Goal: Task Accomplishment & Management: Use online tool/utility

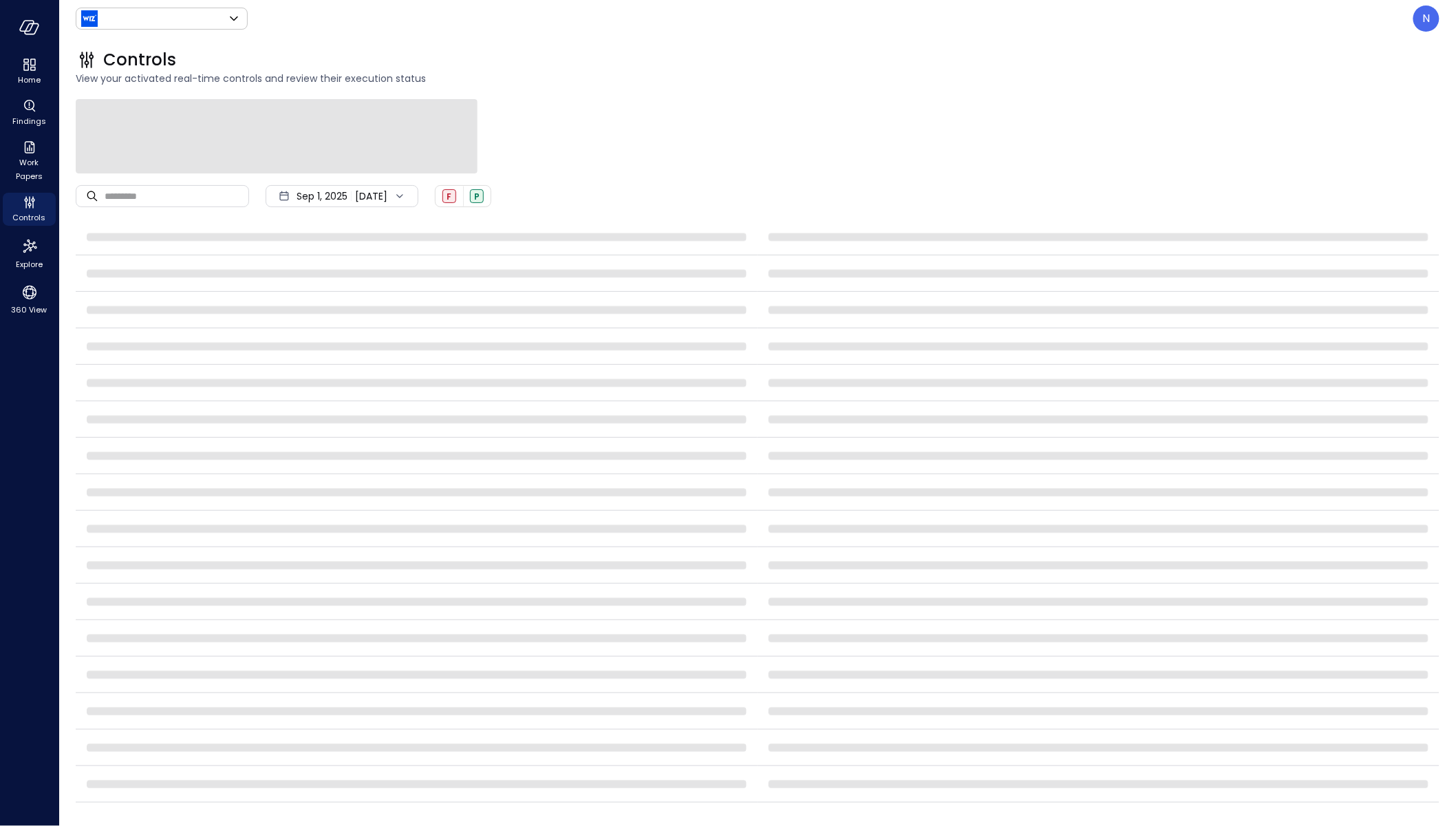
type input "******"
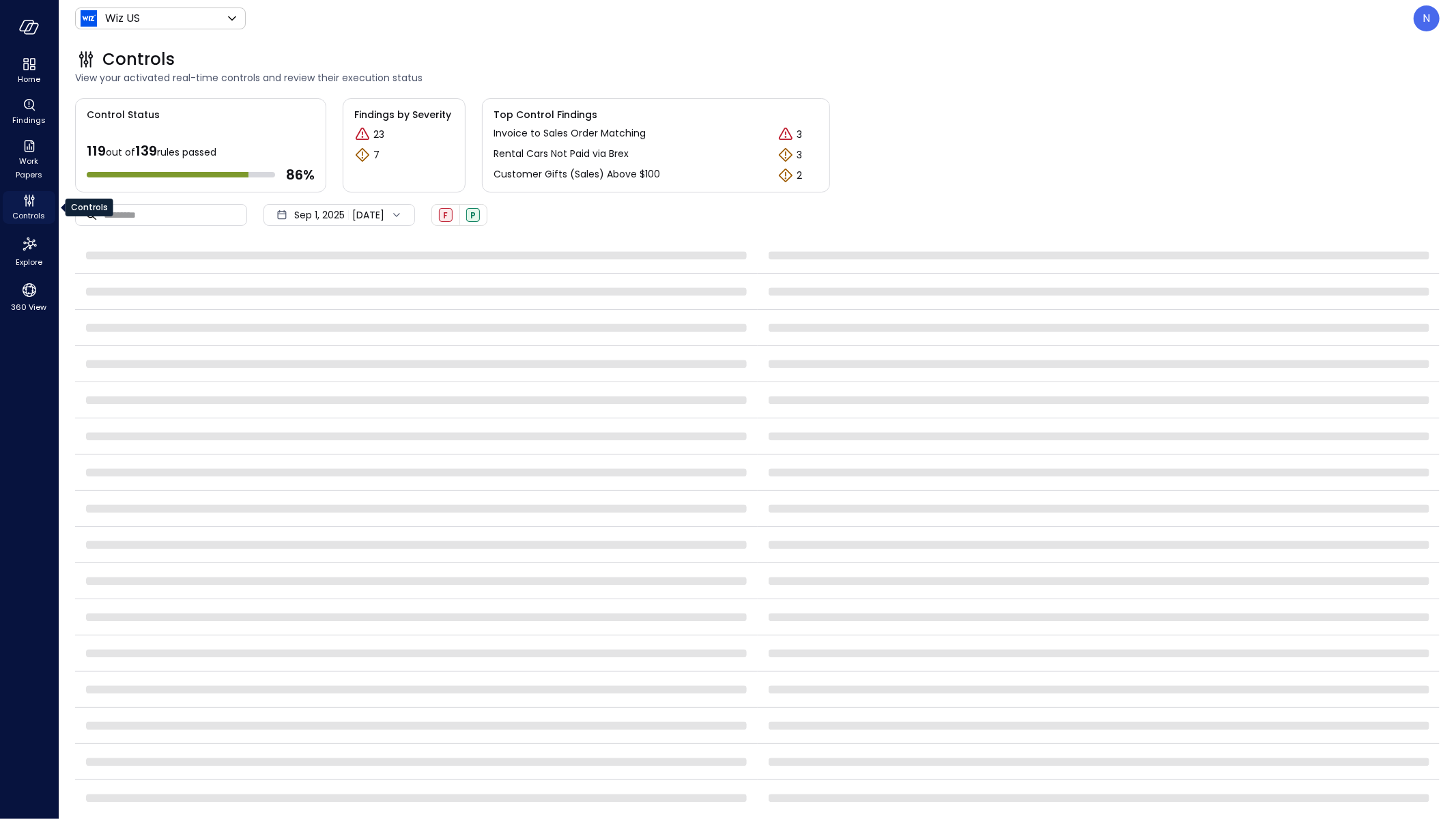
click at [32, 216] on span "Controls" at bounding box center [29, 215] width 33 height 13
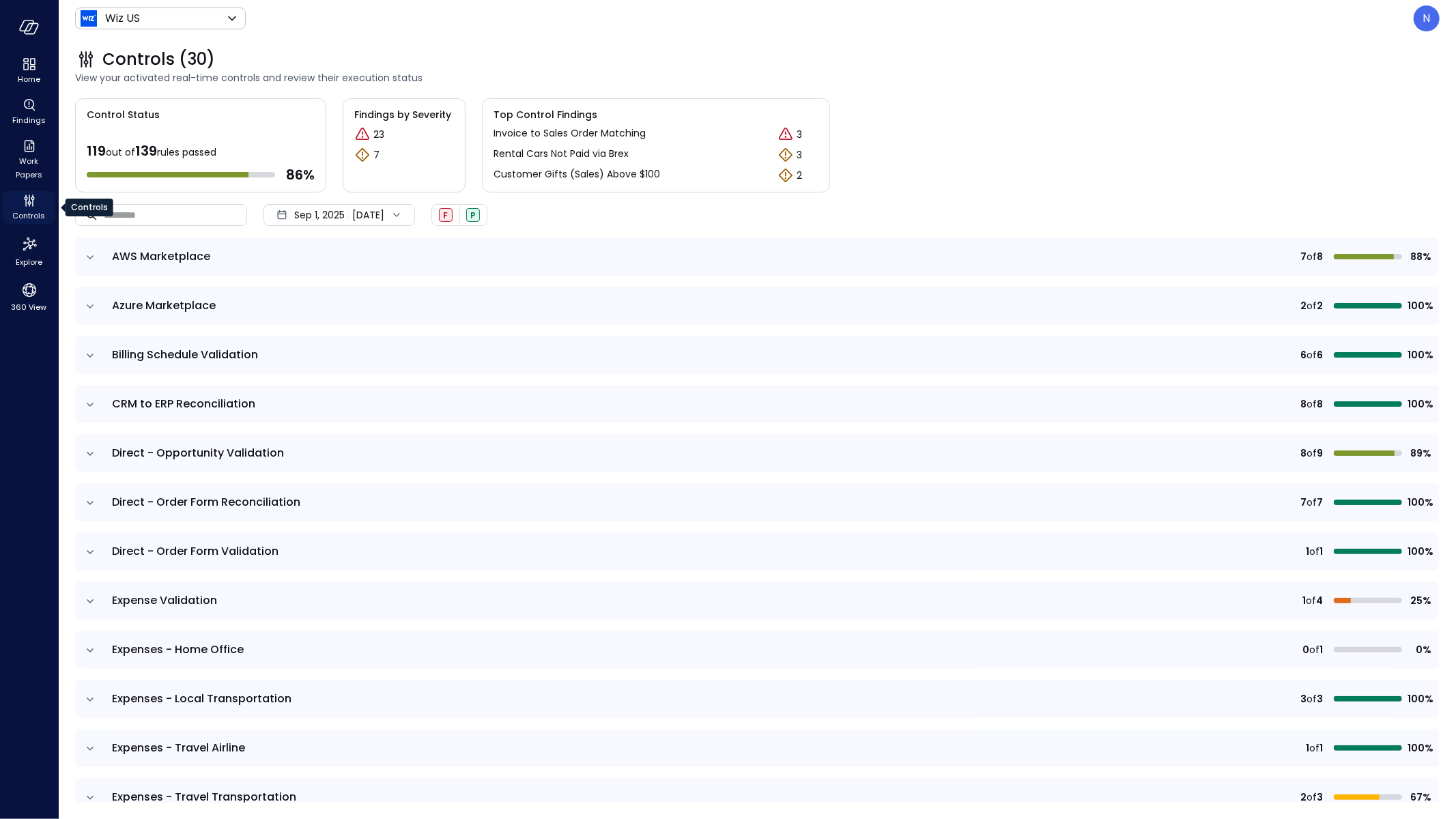
click at [39, 203] on div "Controls" at bounding box center [28, 208] width 53 height 33
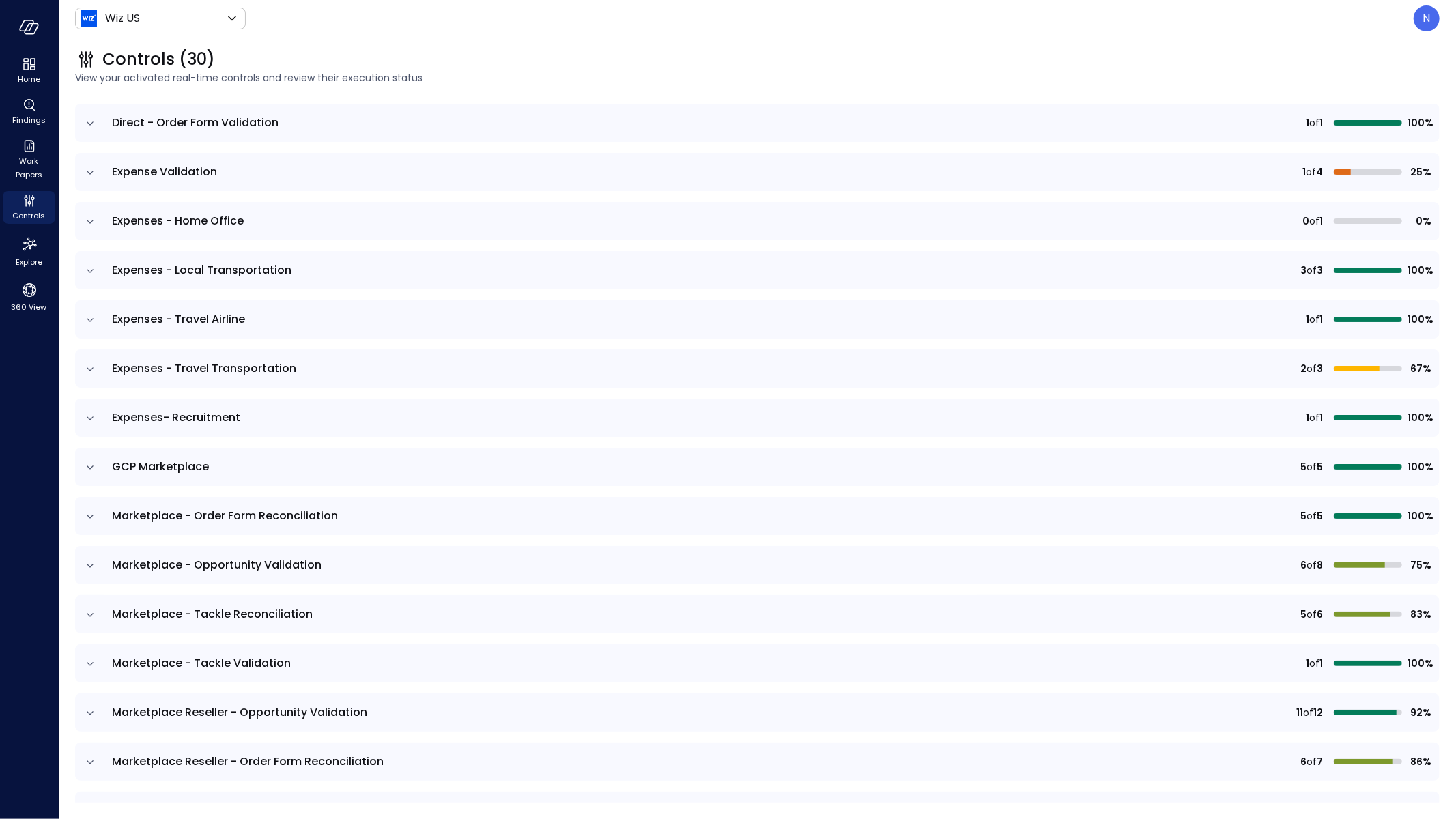
scroll to position [428, 0]
click at [1340, 120] on div "1 of 1 100%" at bounding box center [1208, 123] width 445 height 15
click at [1437, 24] on div "N" at bounding box center [1426, 18] width 26 height 26
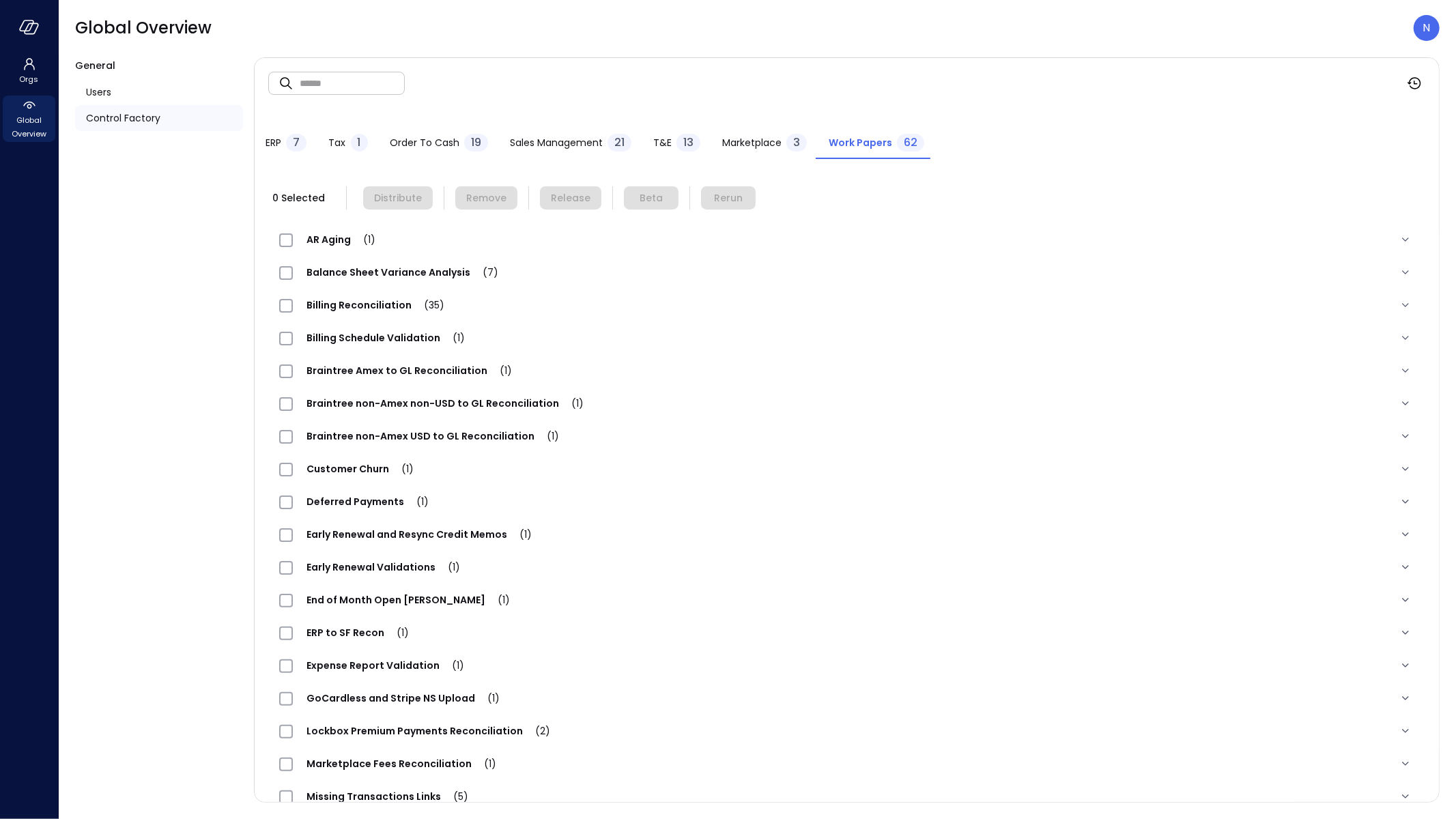
scroll to position [299, 0]
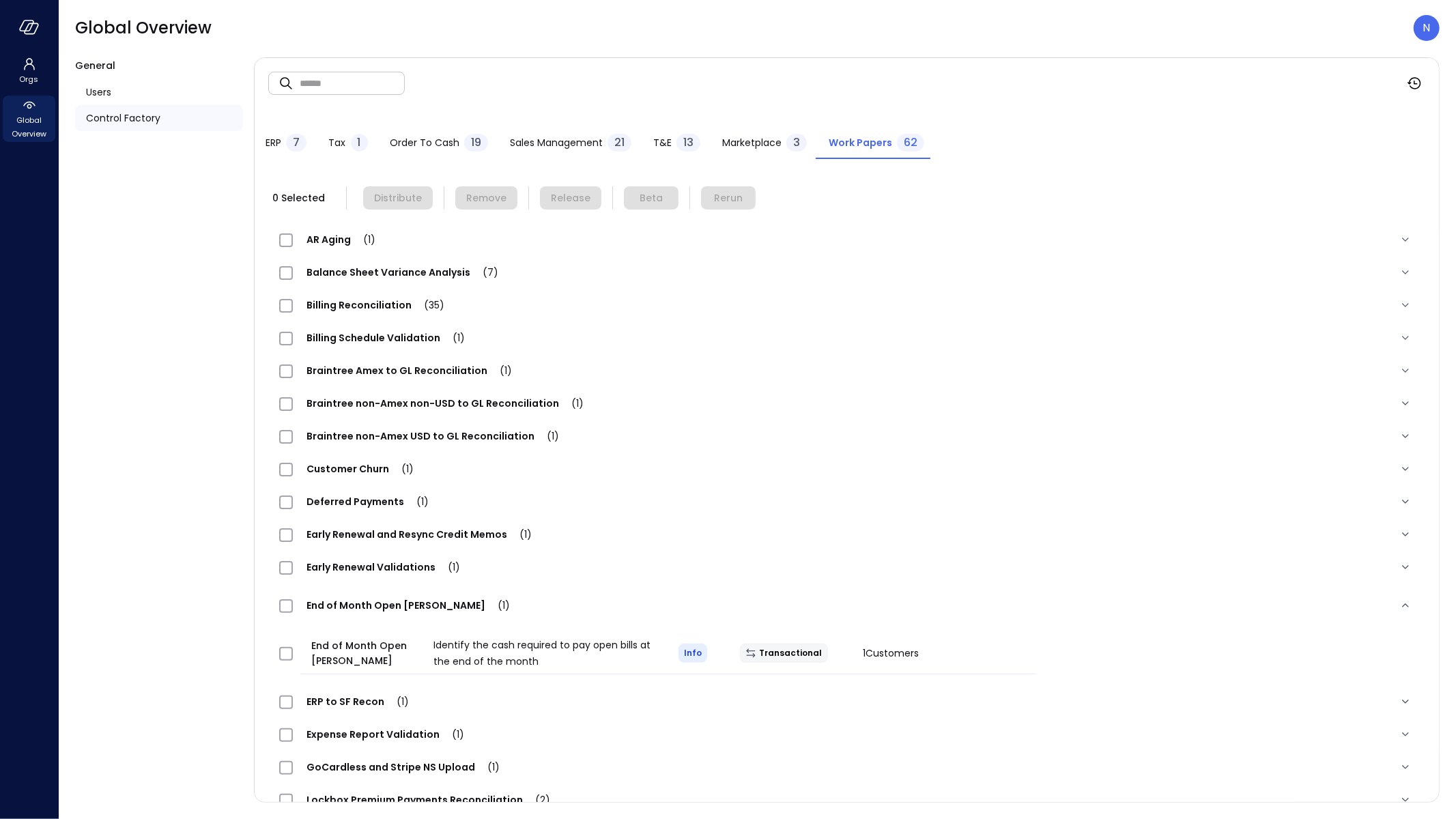
scroll to position [299, 0]
